Goal: Check status: Check status

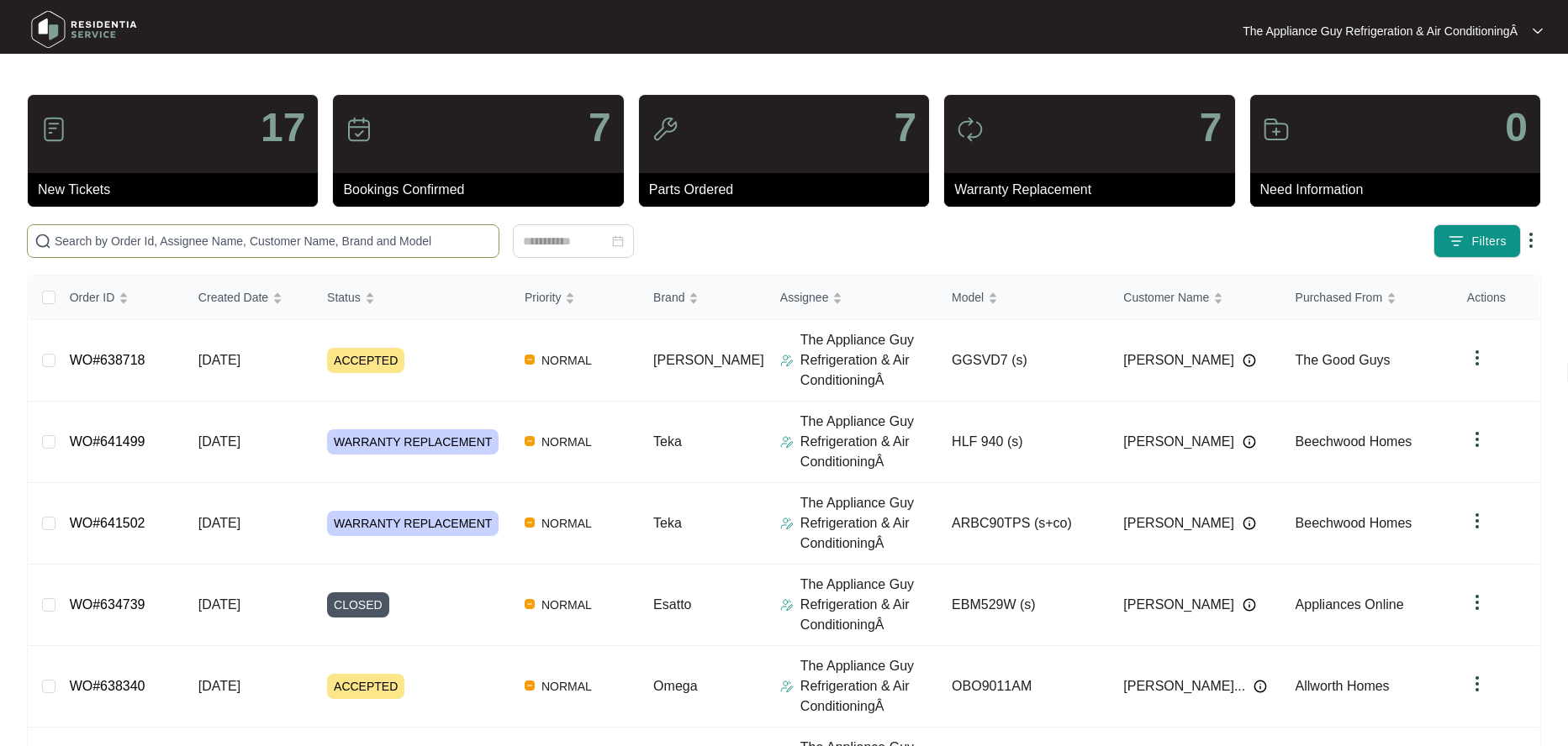
drag, startPoint x: 404, startPoint y: 250, endPoint x: 362, endPoint y: 237, distance: 44.0
click at [401, 249] on span at bounding box center [263, 241] width 472 height 34
click at [247, 250] on div "Click to sort ascending" at bounding box center [244, 261] width 132 height 29
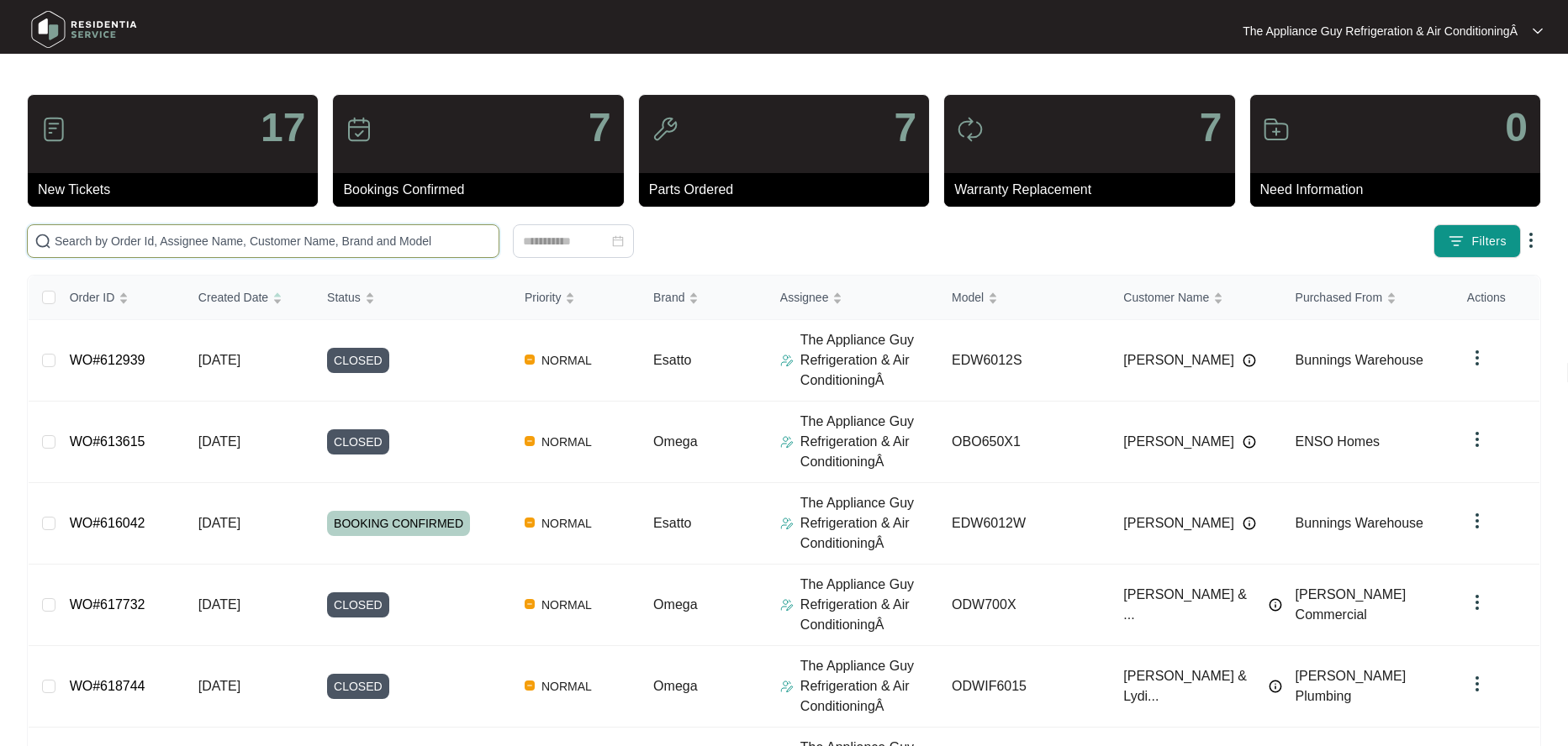
click at [184, 233] on input "text" at bounding box center [273, 241] width 437 height 19
click at [110, 292] on span "Order ID" at bounding box center [92, 298] width 46 height 19
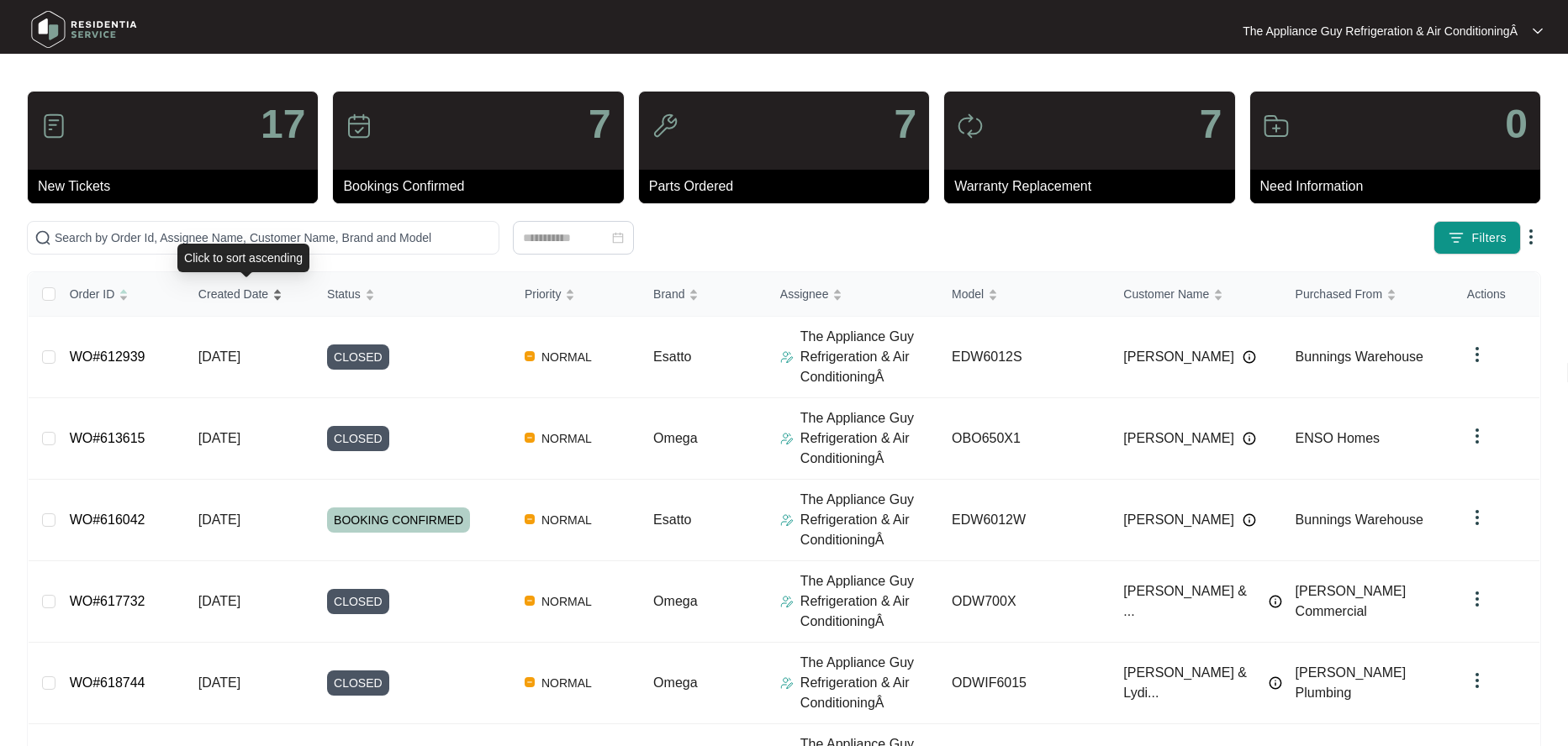
click at [281, 302] on div "Created Date" at bounding box center [239, 294] width 84 height 24
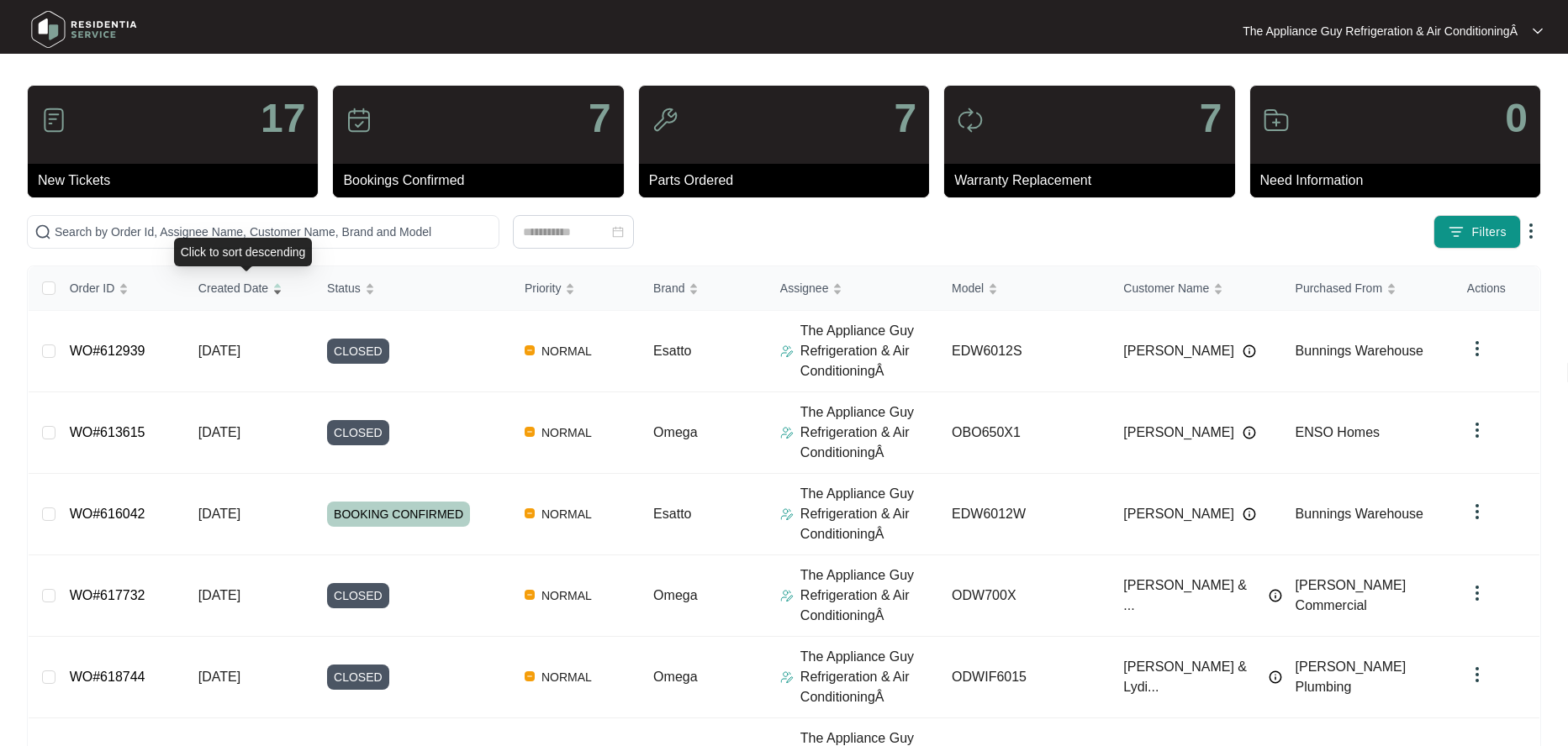
click at [282, 290] on div "Created Date" at bounding box center [239, 288] width 84 height 24
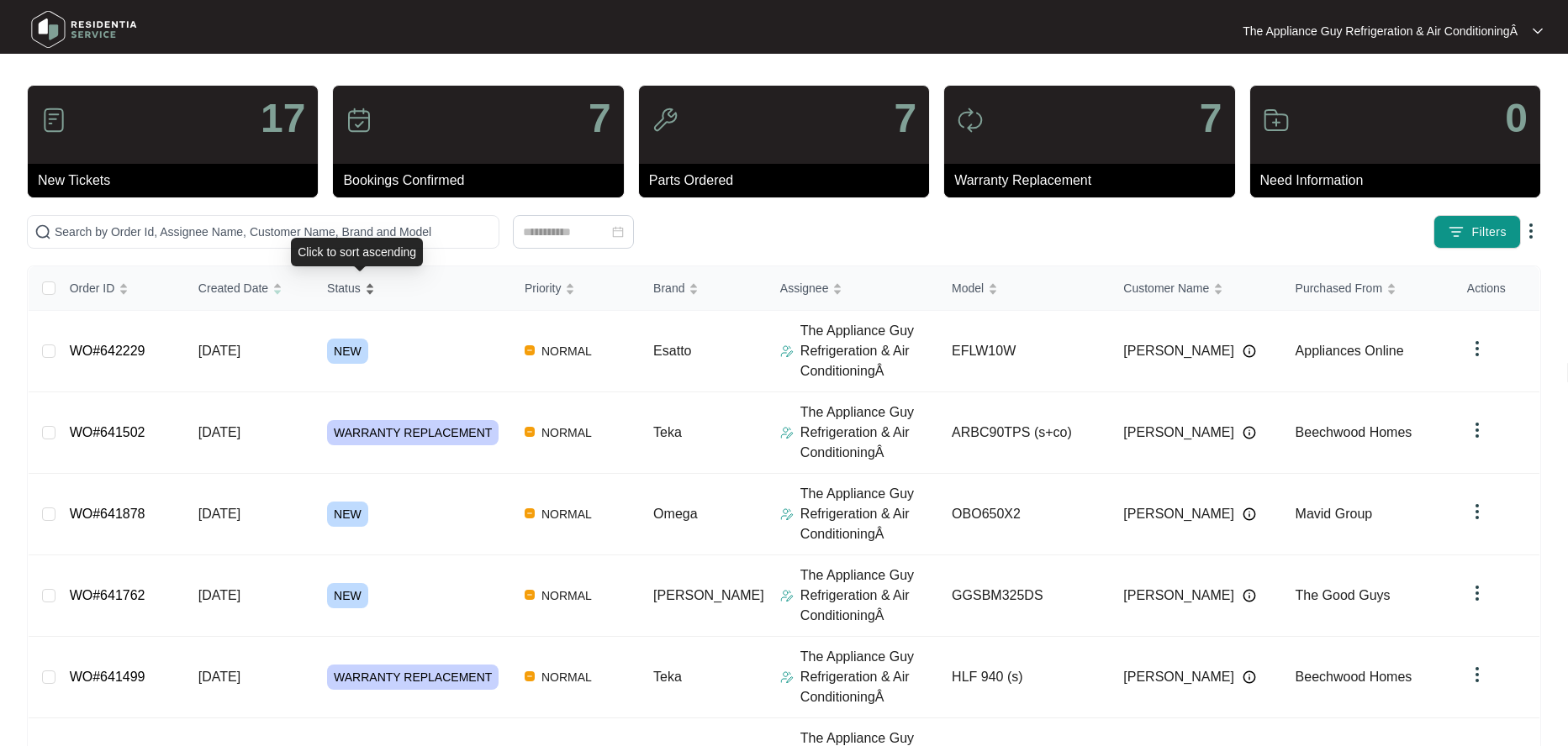
click at [360, 289] on span "Status" at bounding box center [344, 288] width 34 height 19
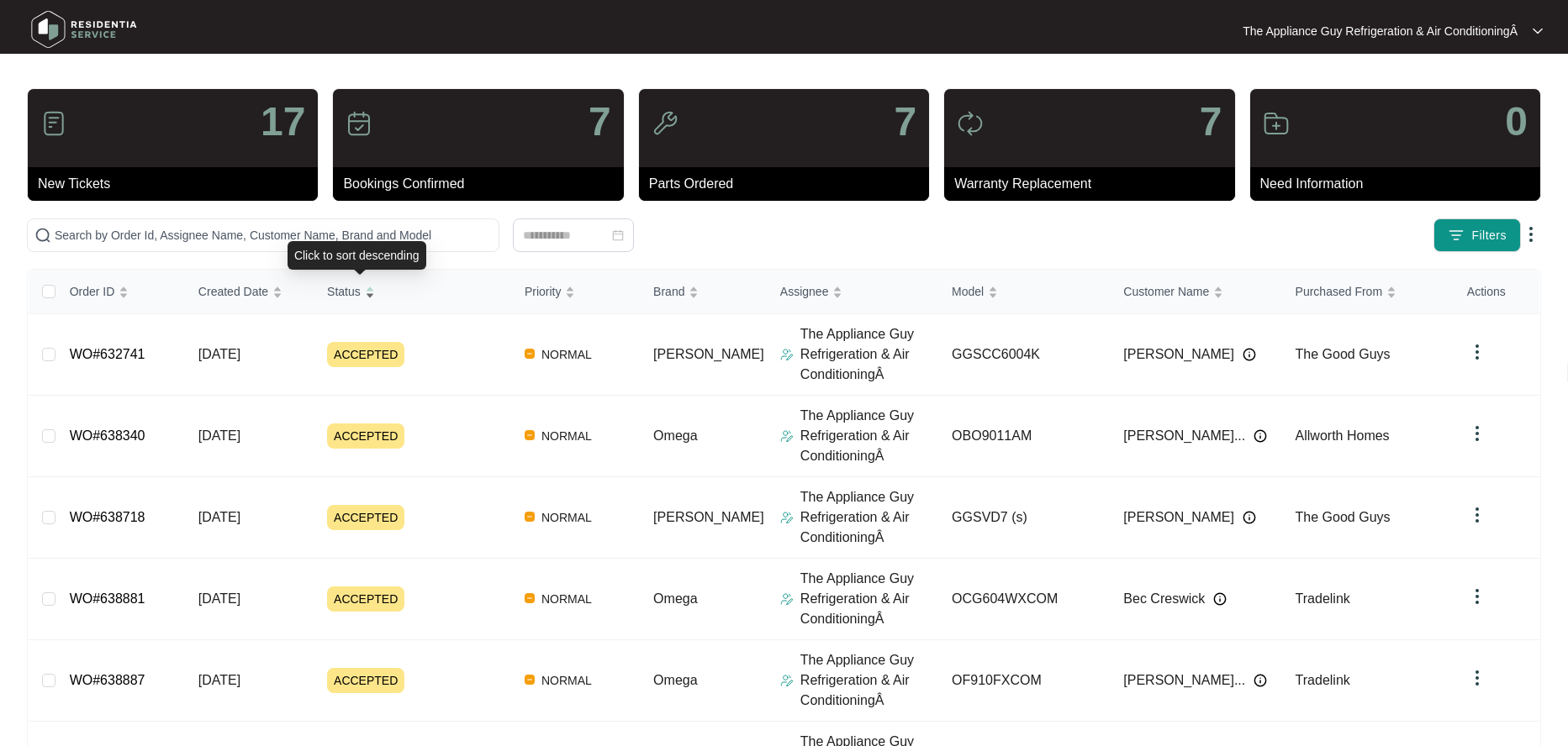
click at [359, 288] on span "Status" at bounding box center [344, 292] width 34 height 19
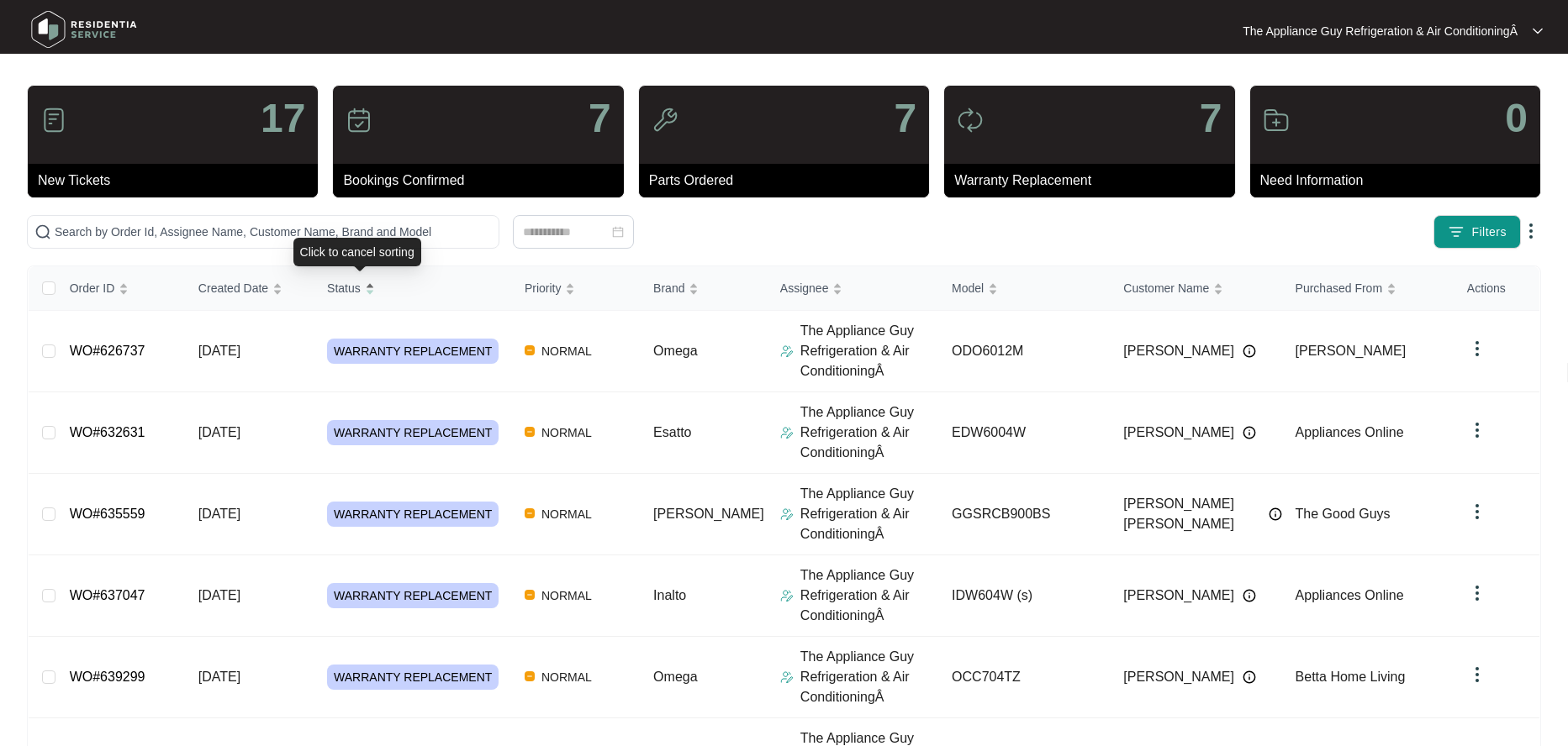
click at [353, 288] on span "Status" at bounding box center [344, 288] width 34 height 19
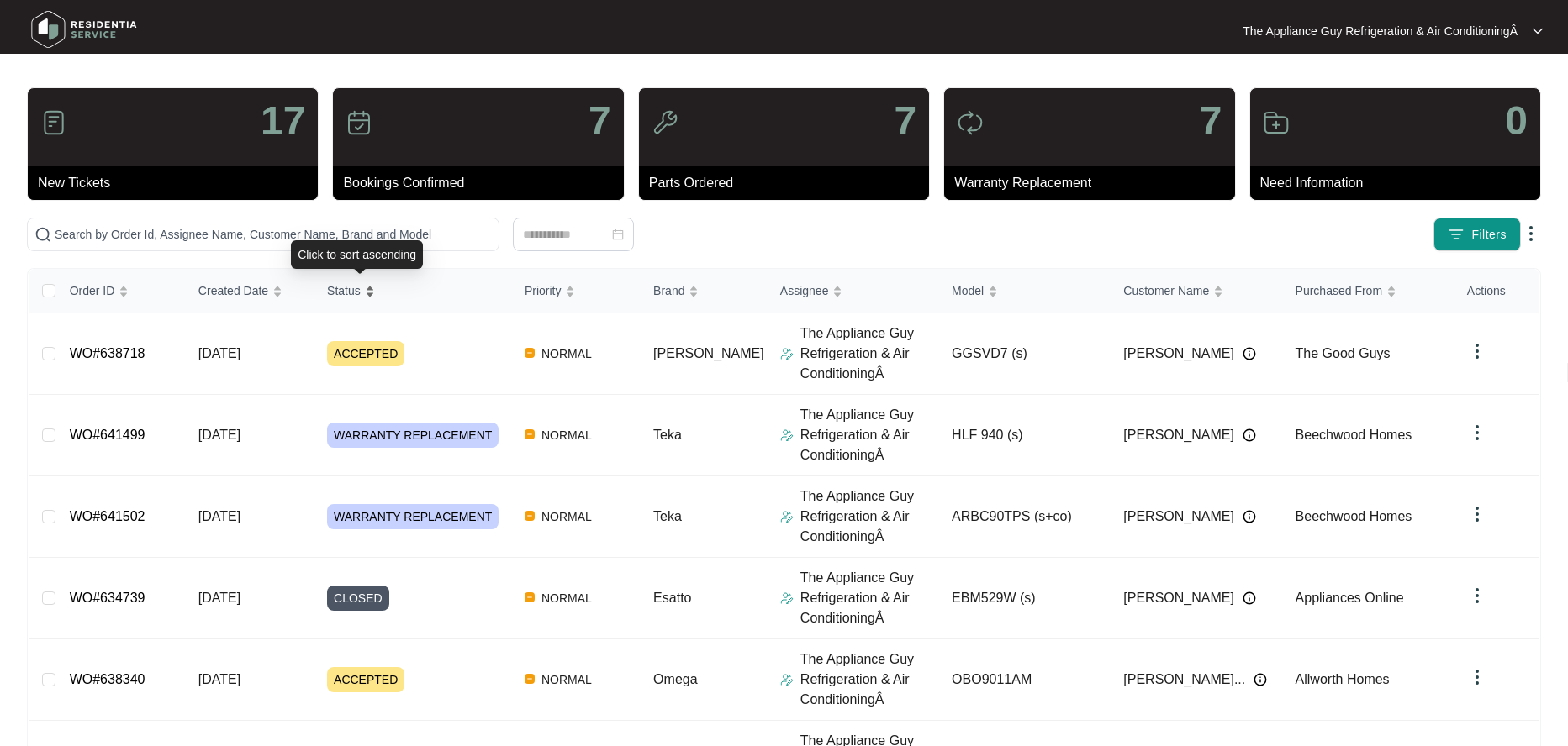
click at [351, 287] on span "Status" at bounding box center [344, 291] width 34 height 19
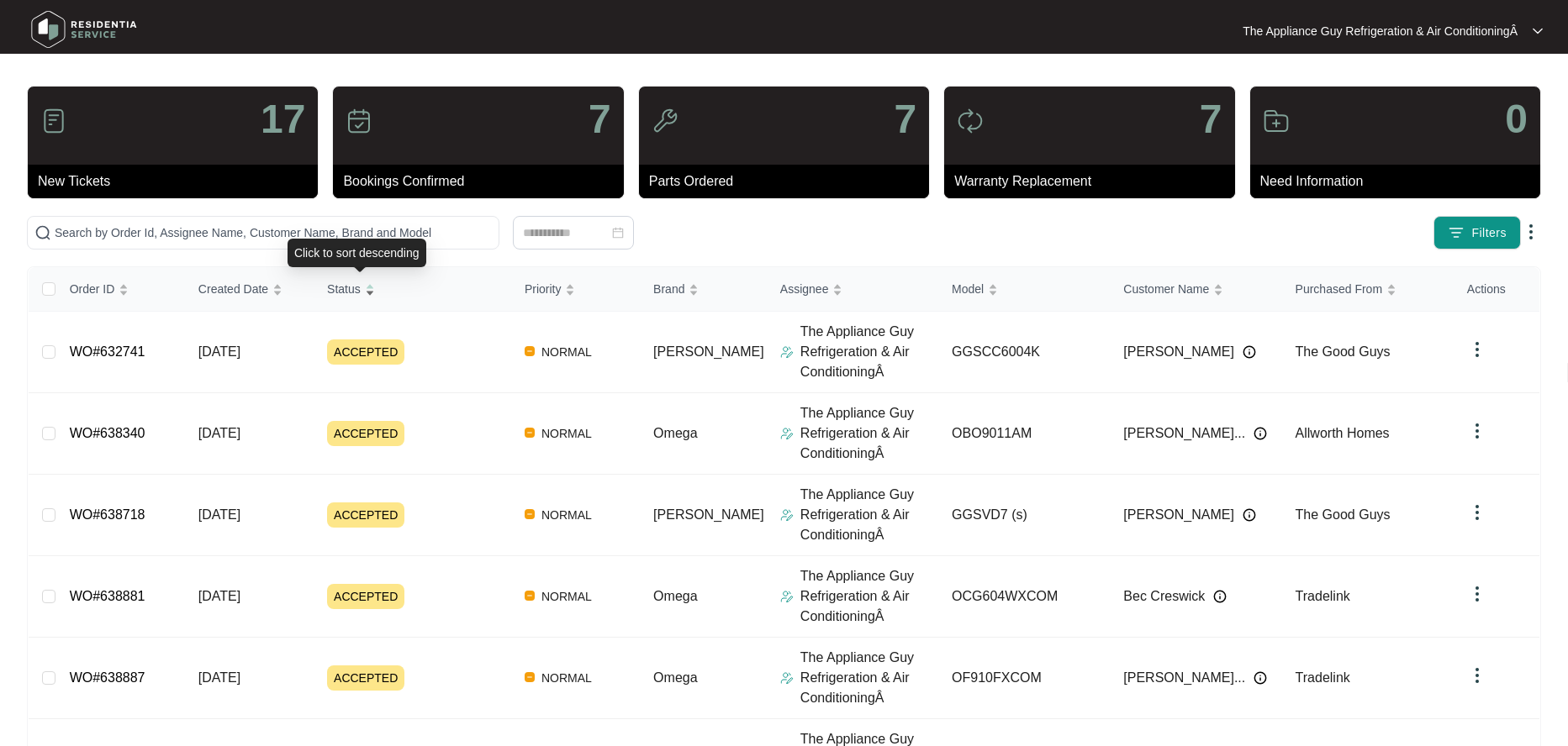
click at [351, 287] on span "Status" at bounding box center [344, 289] width 34 height 19
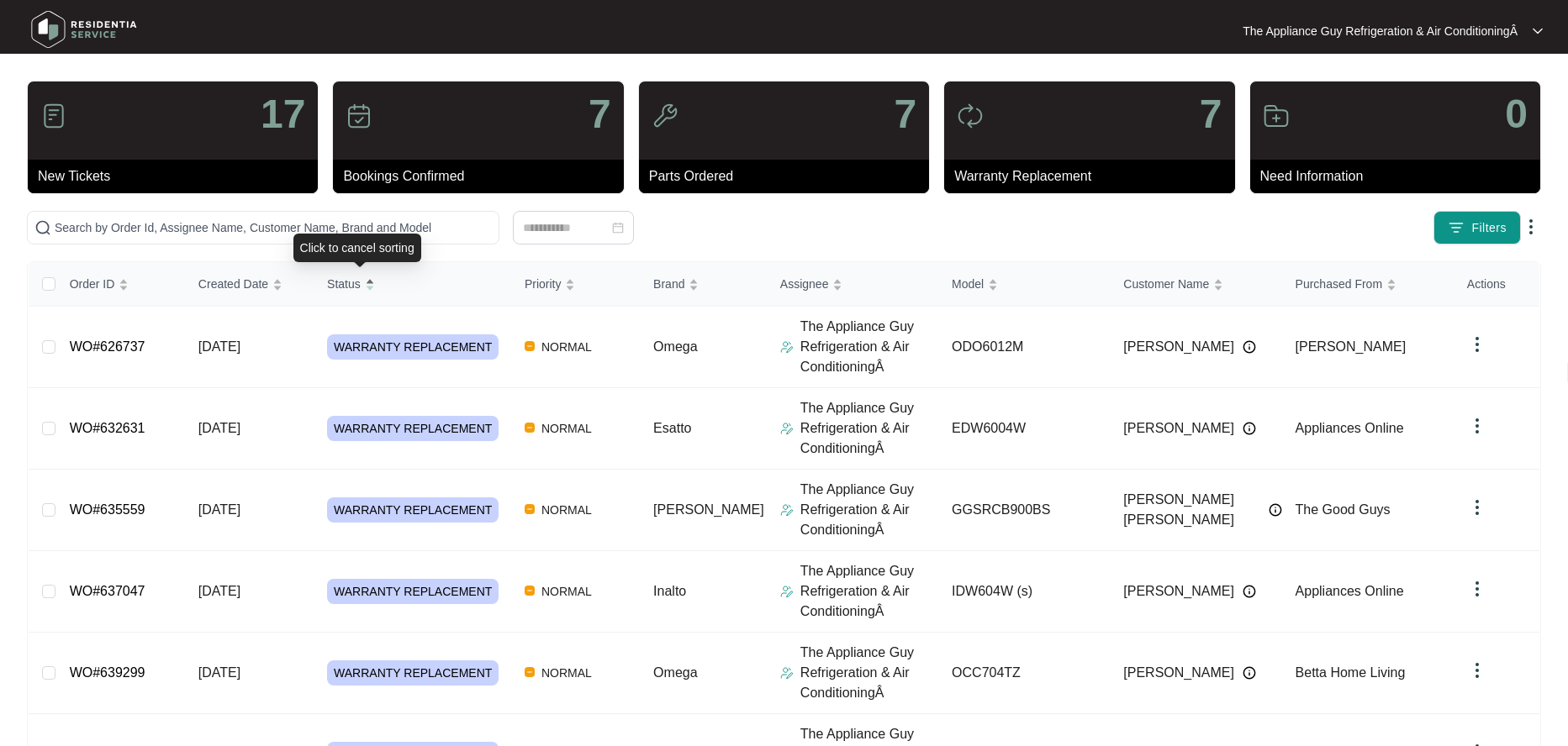
click at [351, 287] on span "Status" at bounding box center [344, 284] width 34 height 19
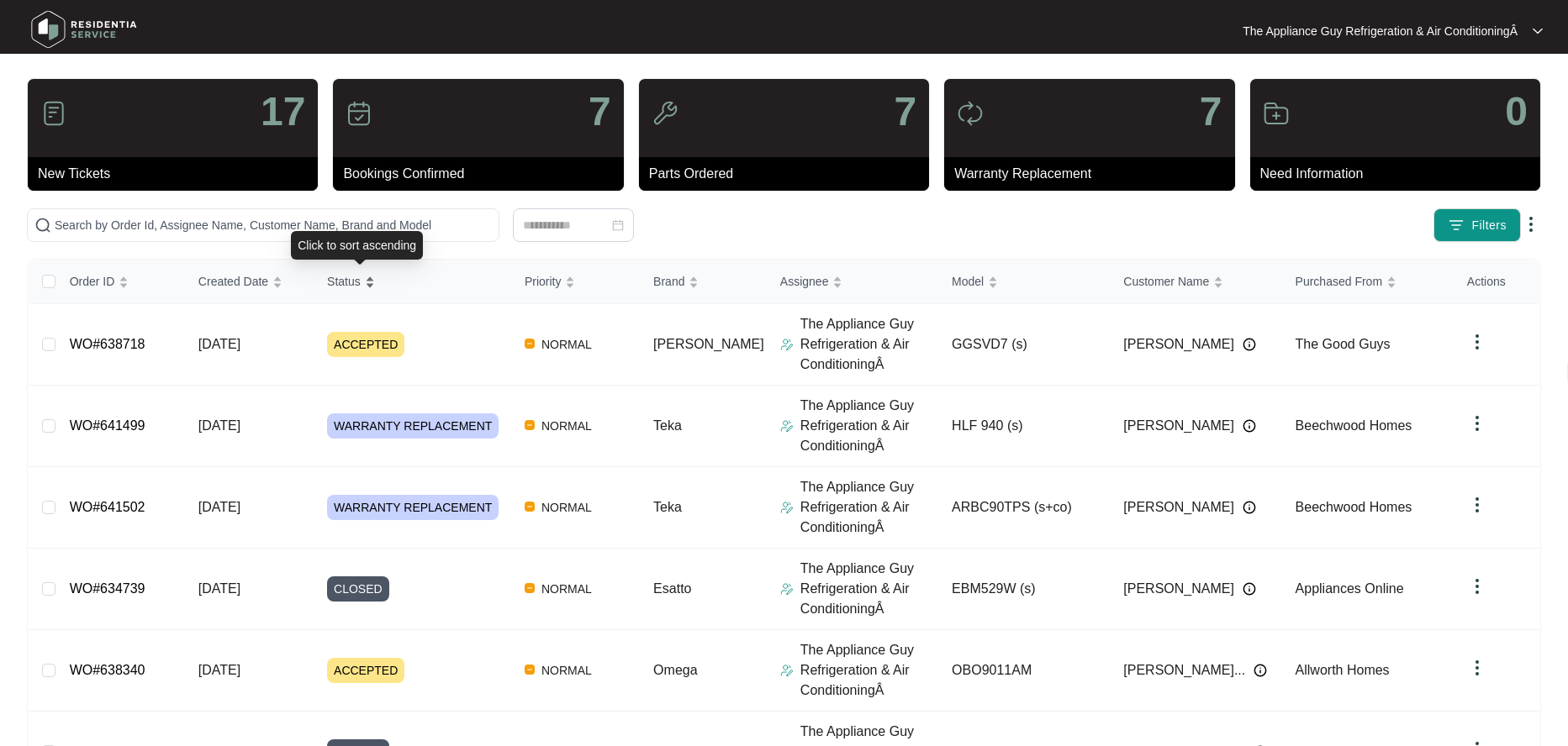
click at [351, 287] on span "Status" at bounding box center [344, 282] width 34 height 19
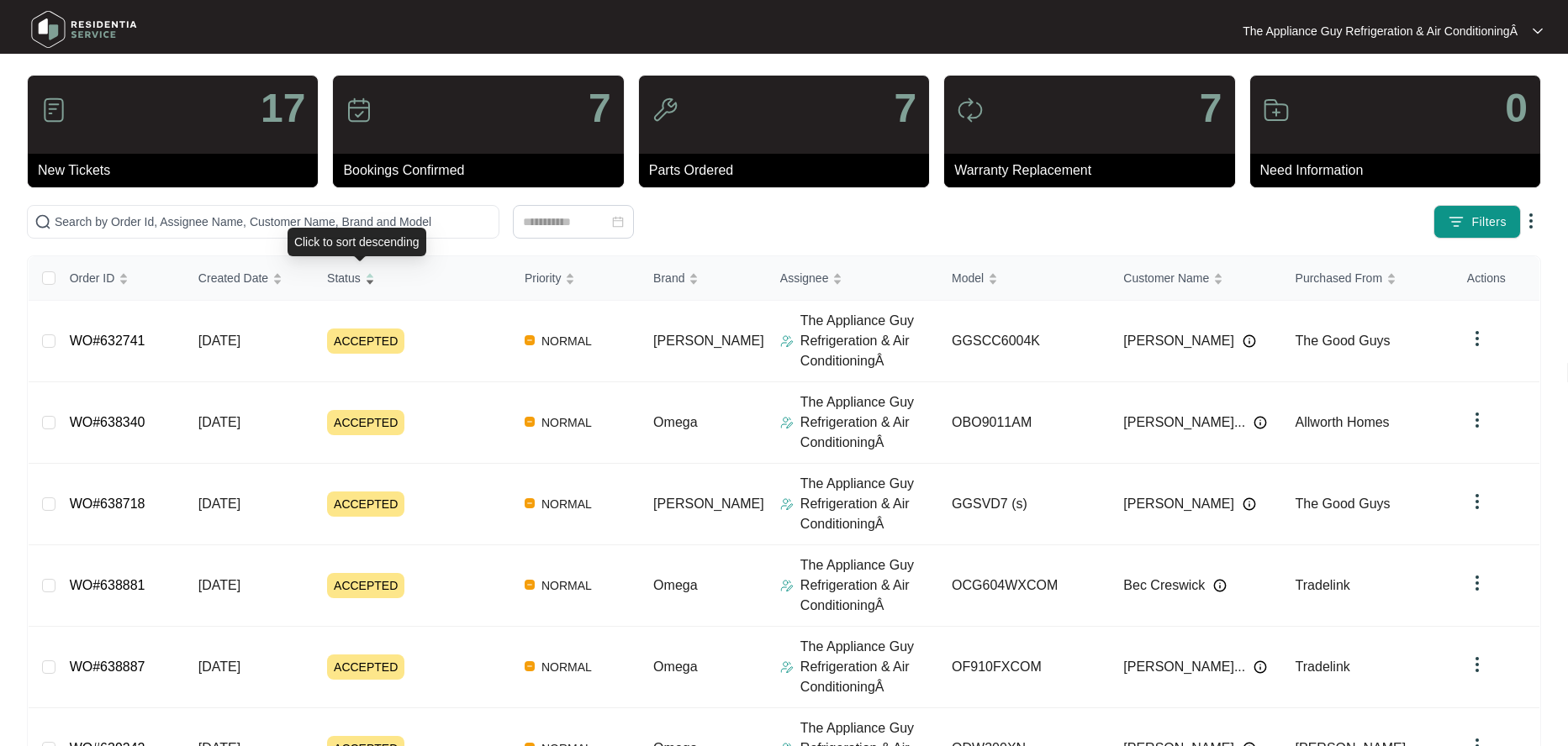
click at [351, 287] on div "Status" at bounding box center [350, 278] width 48 height 24
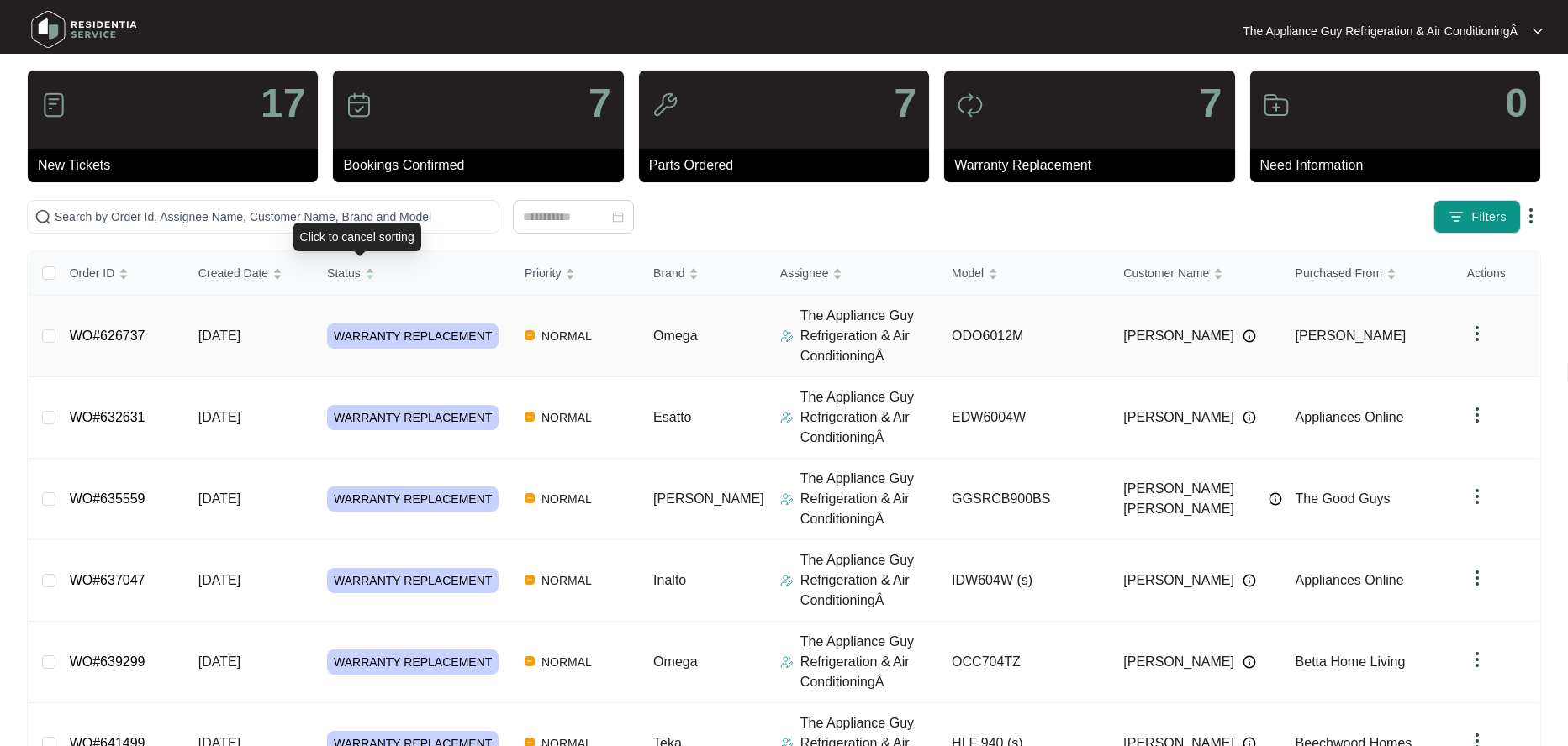
scroll to position [0, 0]
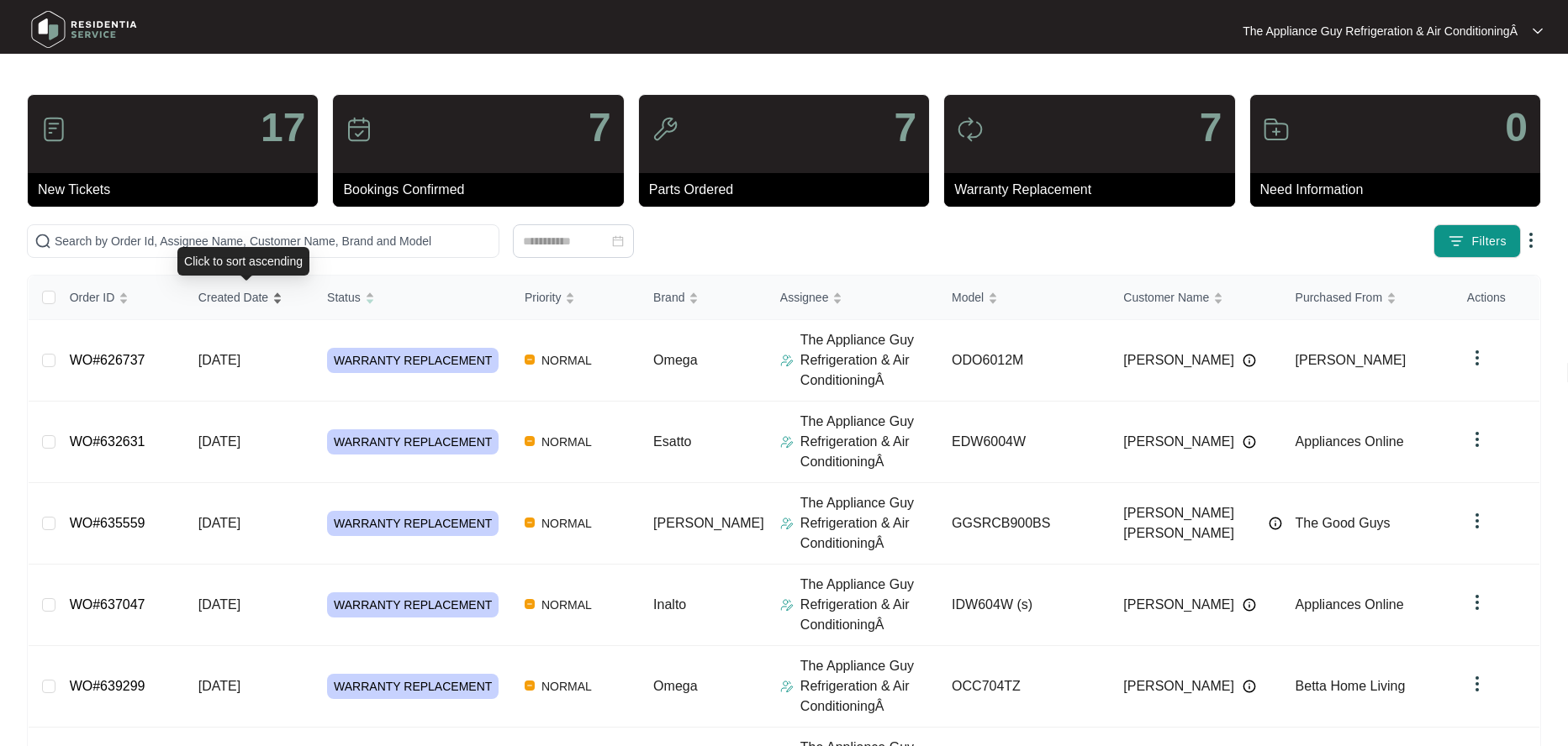
click at [268, 295] on span "Created Date" at bounding box center [233, 298] width 69 height 19
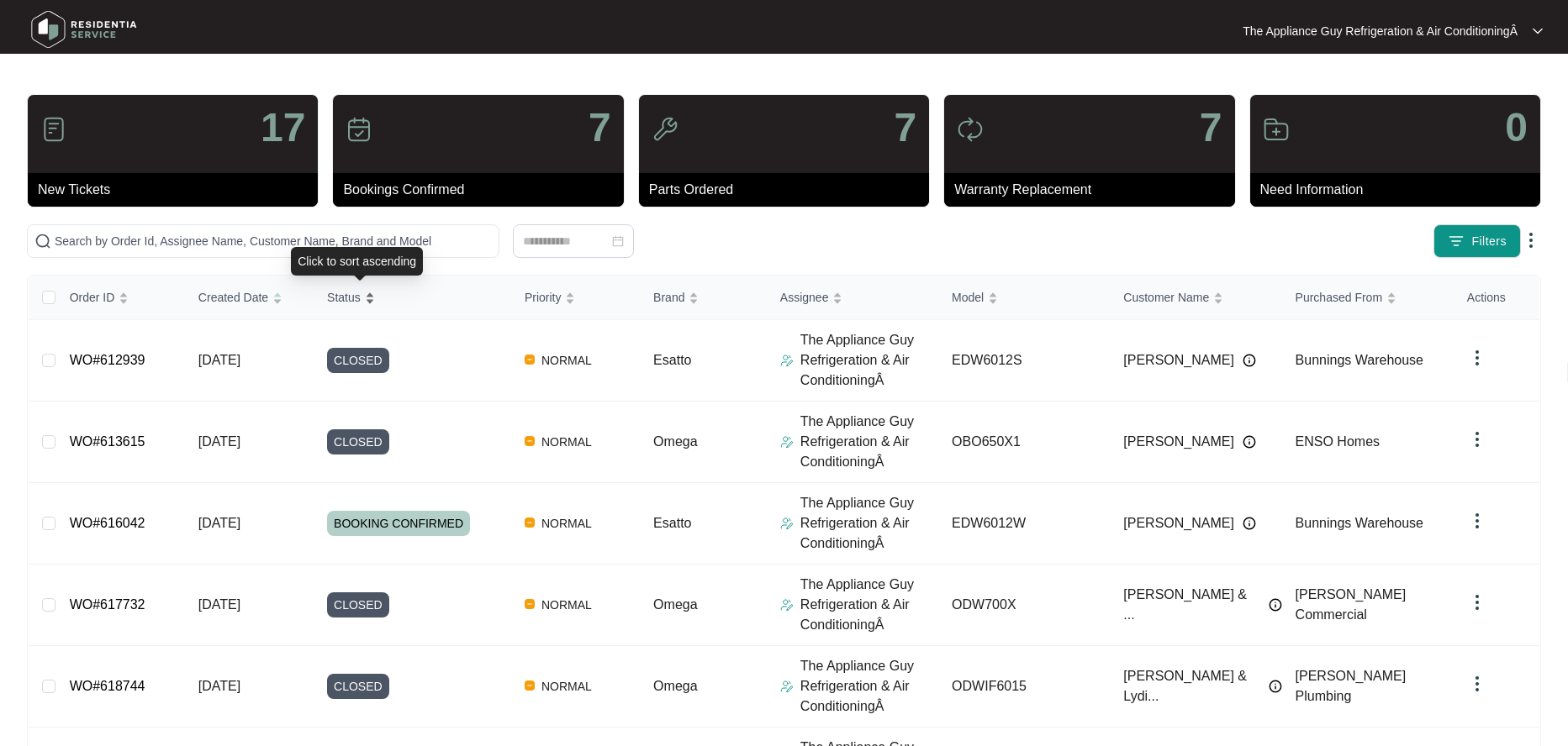
click at [375, 304] on div "Status" at bounding box center [350, 298] width 48 height 24
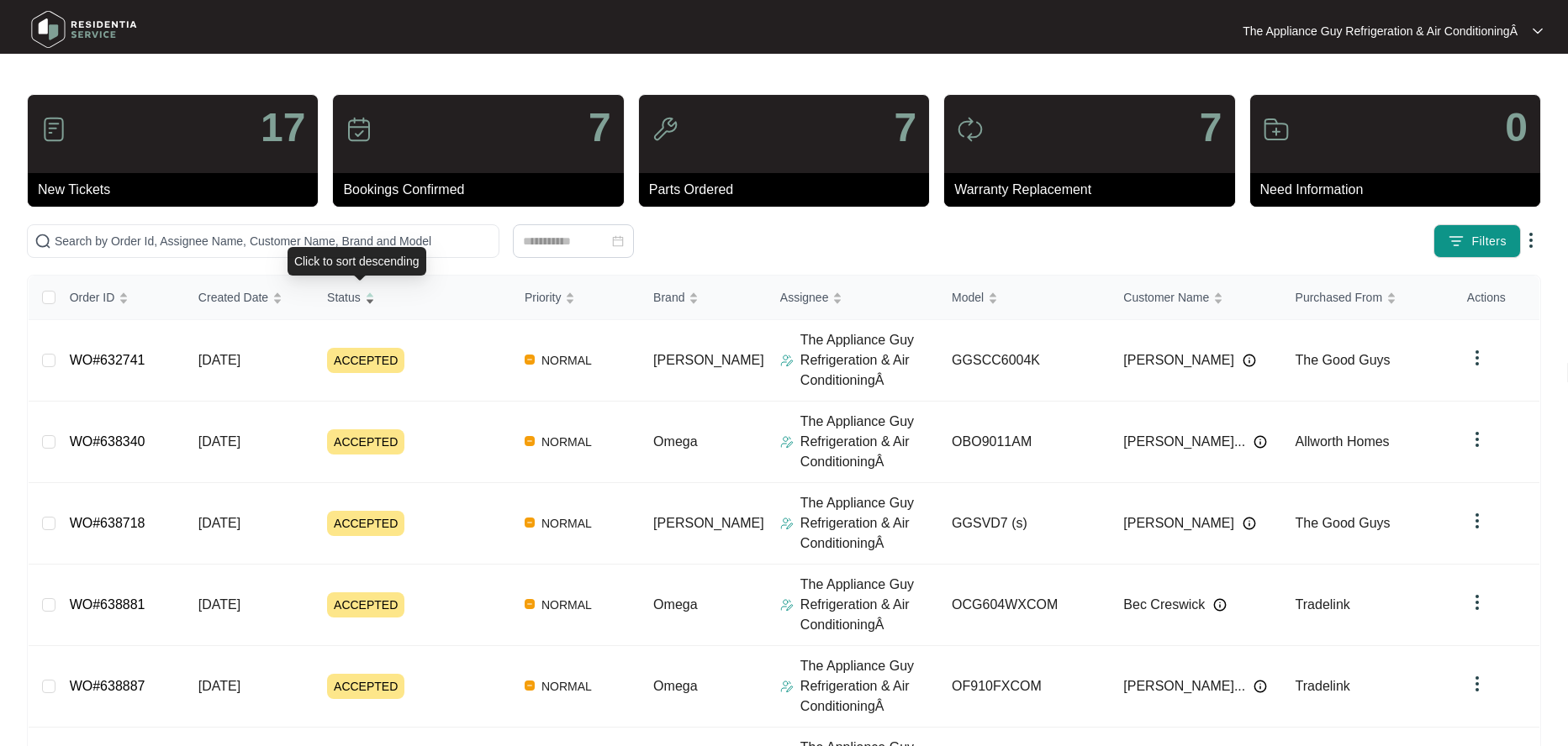
click at [375, 300] on div "Status" at bounding box center [350, 298] width 48 height 24
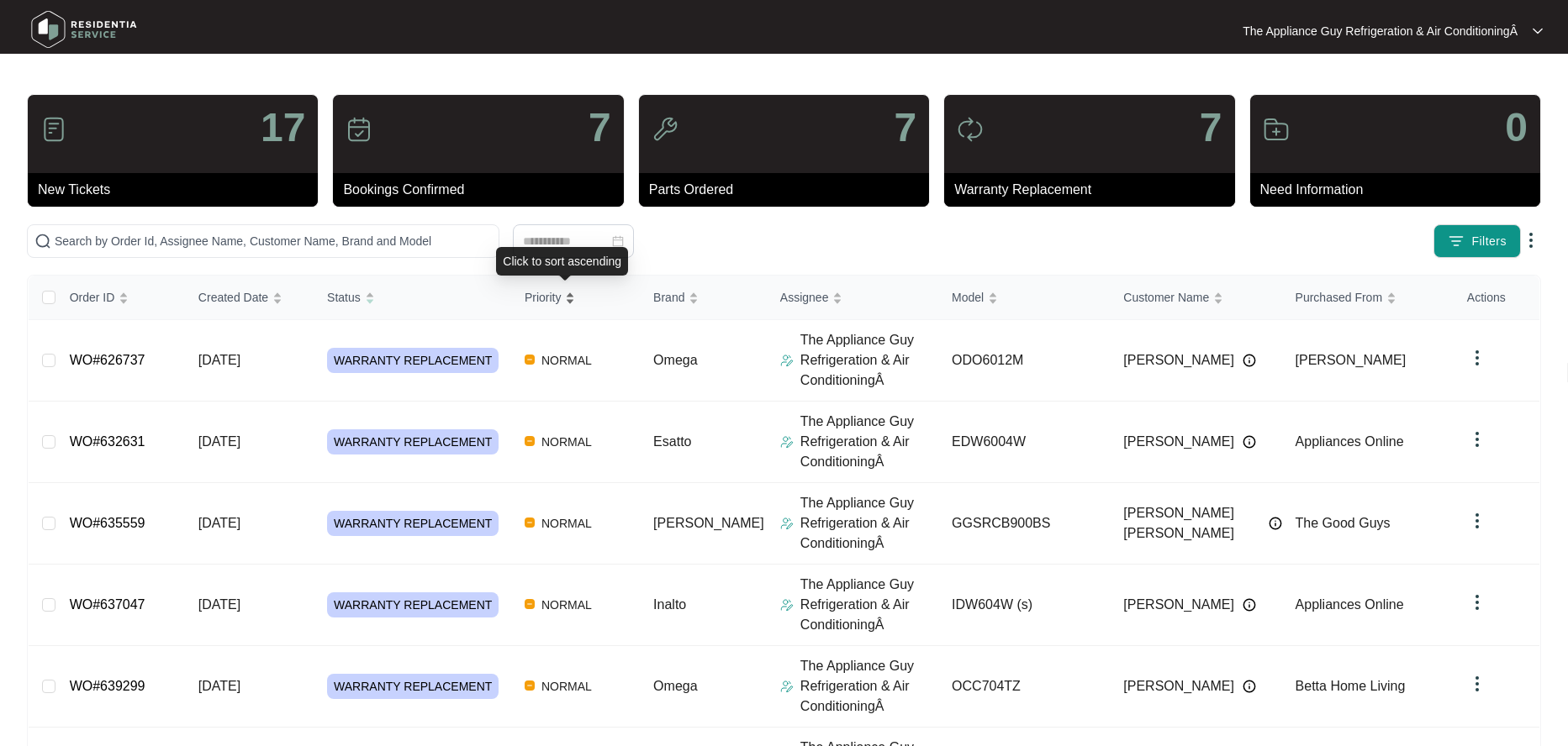
click at [576, 304] on div "Priority" at bounding box center [550, 298] width 52 height 24
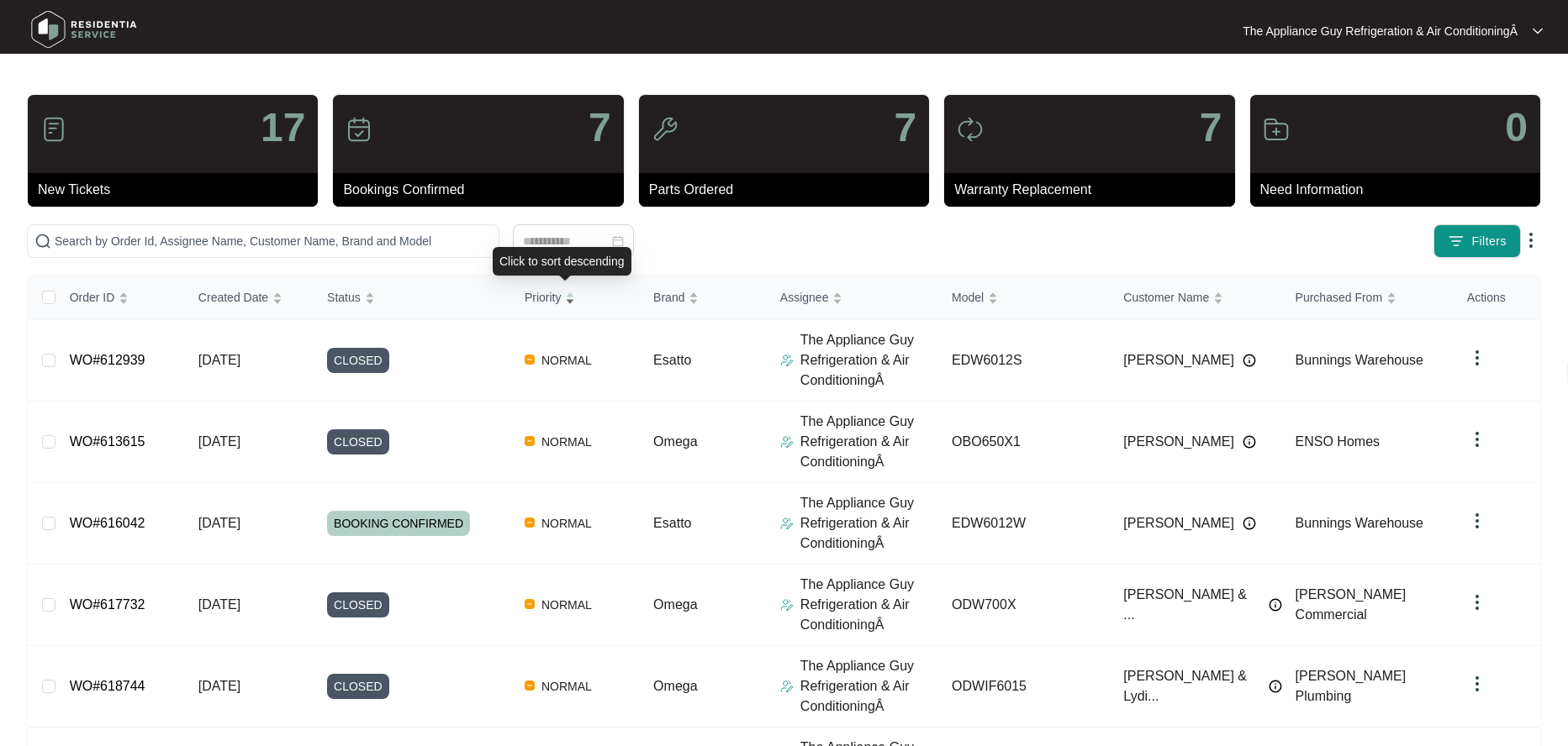
click at [576, 303] on div "Priority" at bounding box center [550, 298] width 52 height 24
click at [576, 296] on div "Priority" at bounding box center [550, 298] width 52 height 24
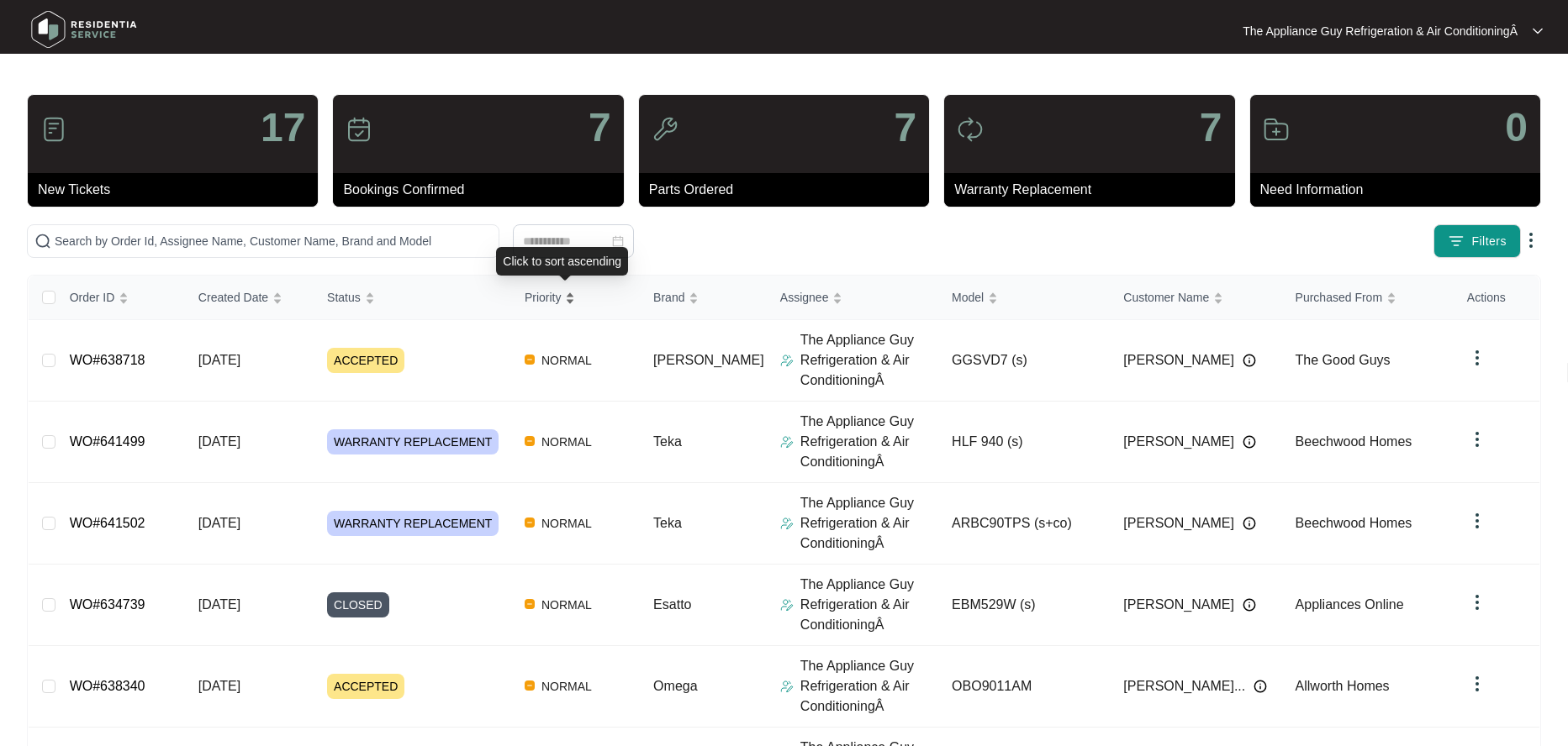
click at [555, 304] on span "Priority" at bounding box center [543, 298] width 37 height 19
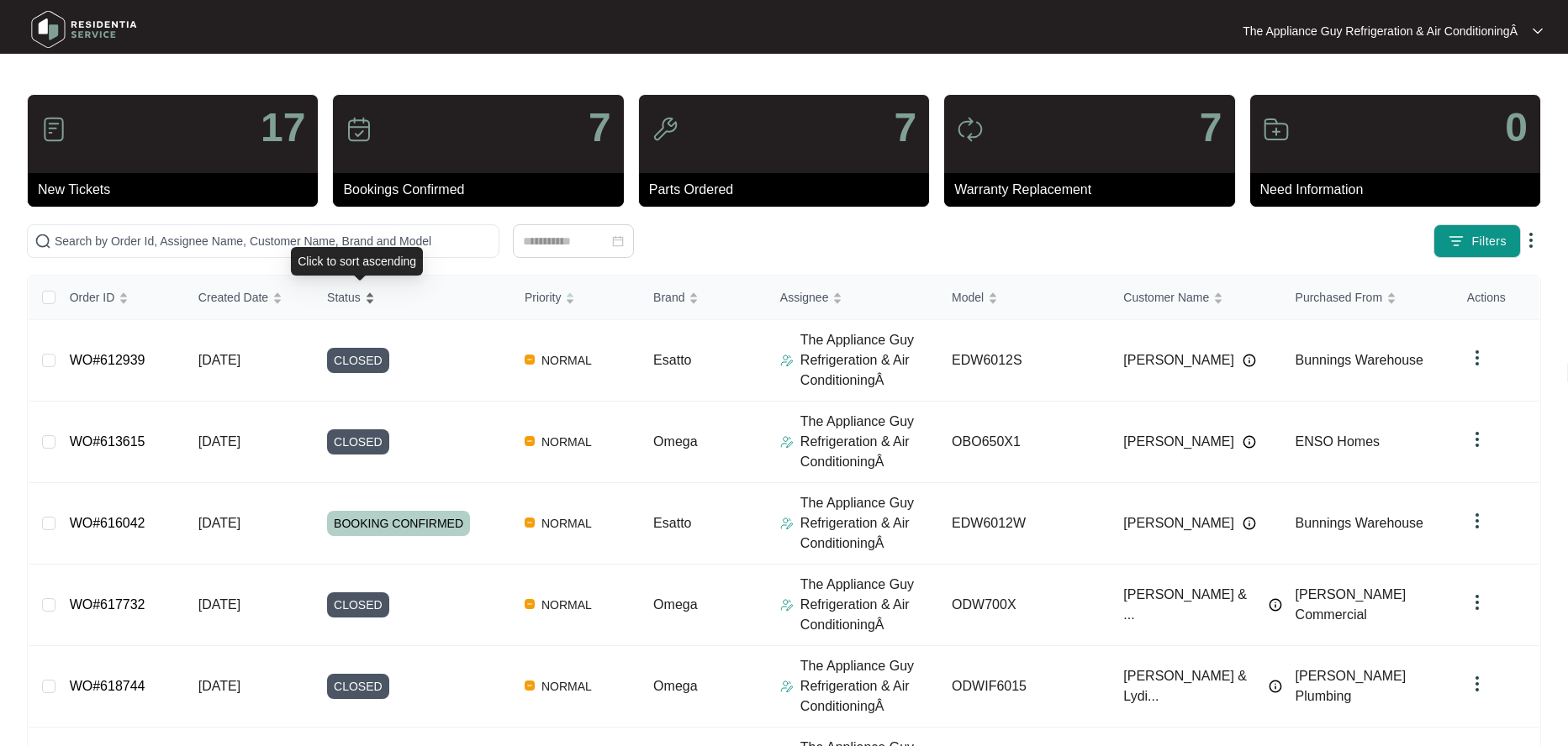
click at [360, 295] on span "Status" at bounding box center [344, 298] width 34 height 19
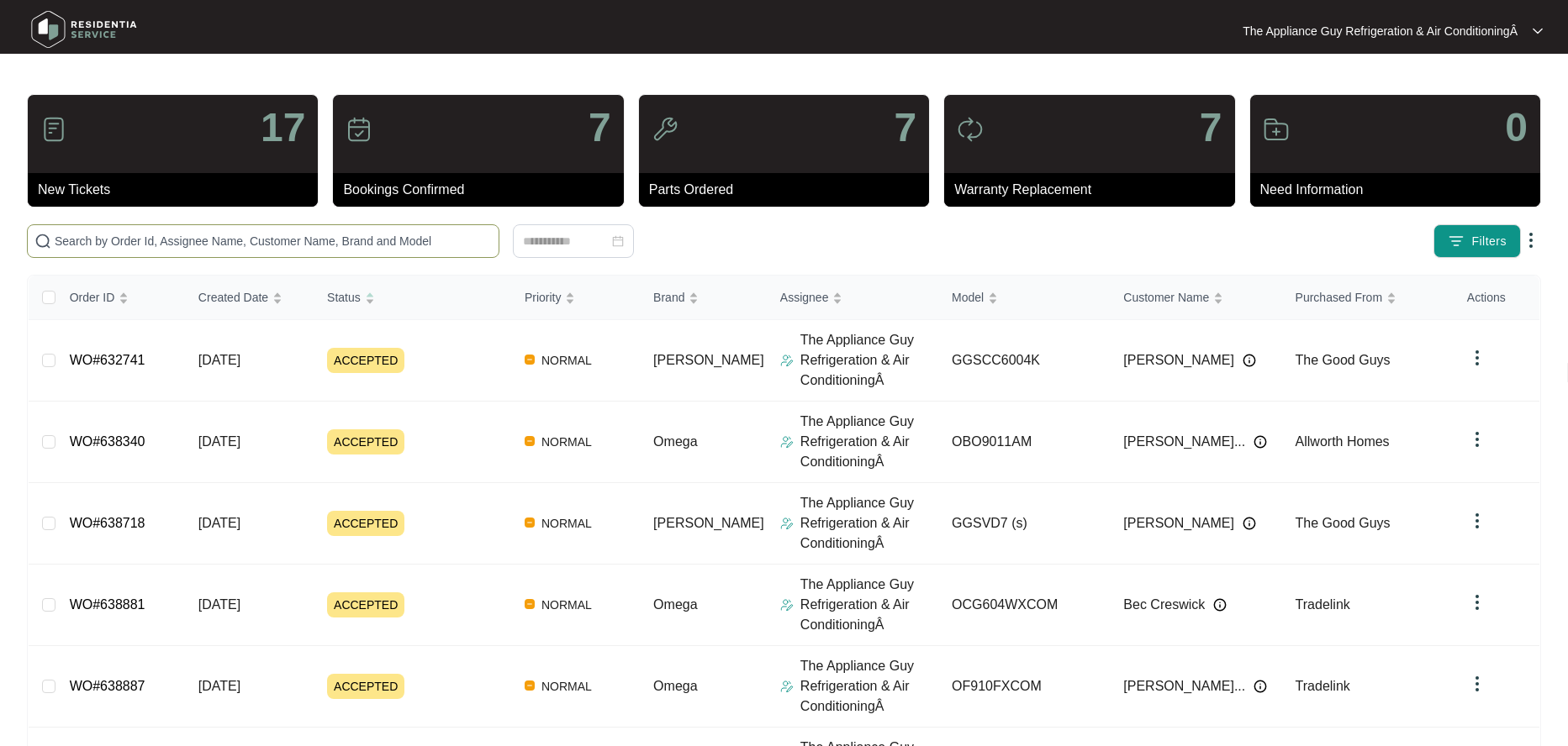
click at [112, 233] on input "text" at bounding box center [273, 241] width 437 height 19
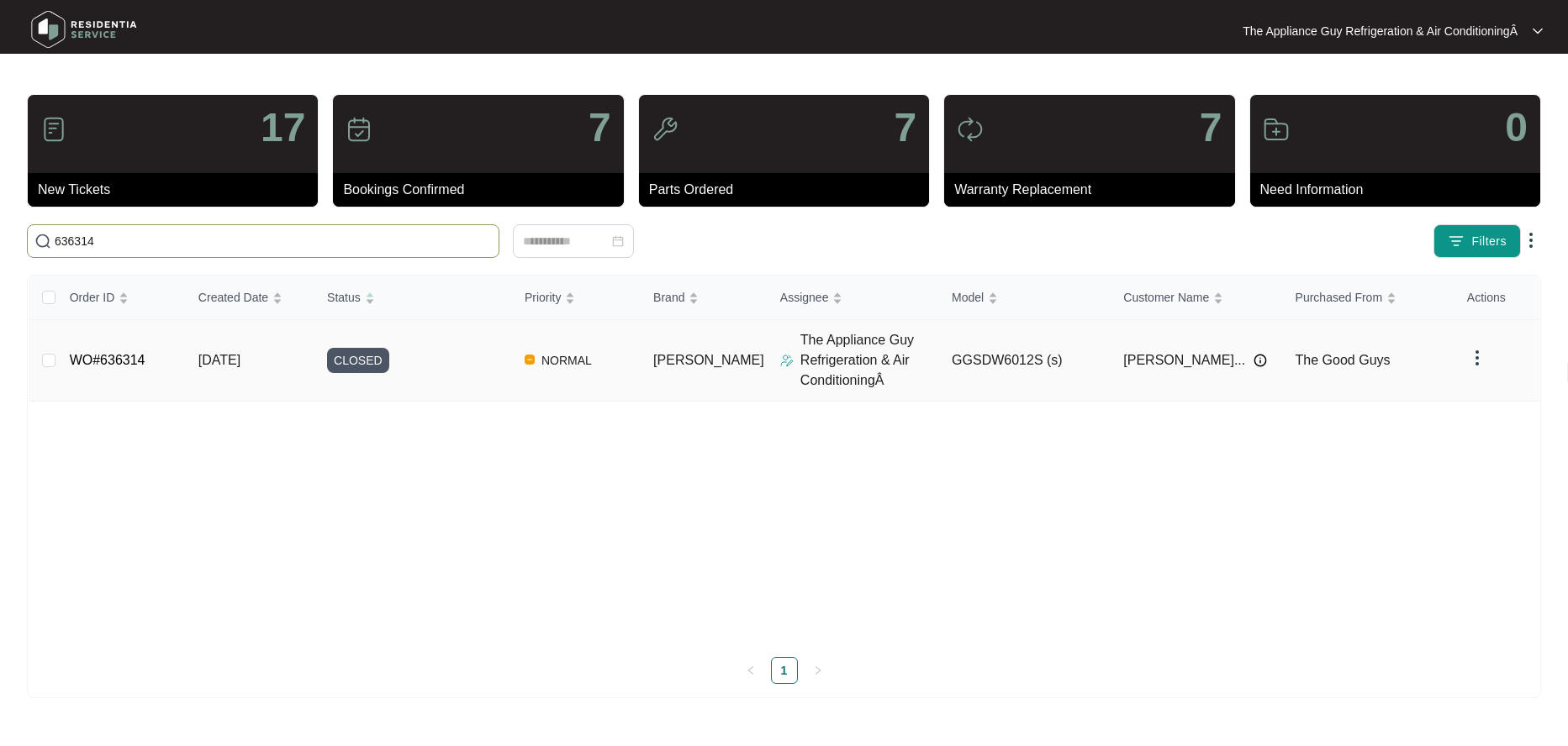
type input "636314"
click at [199, 366] on td "03/09/2025" at bounding box center [250, 361] width 129 height 81
